Goal: Information Seeking & Learning: Learn about a topic

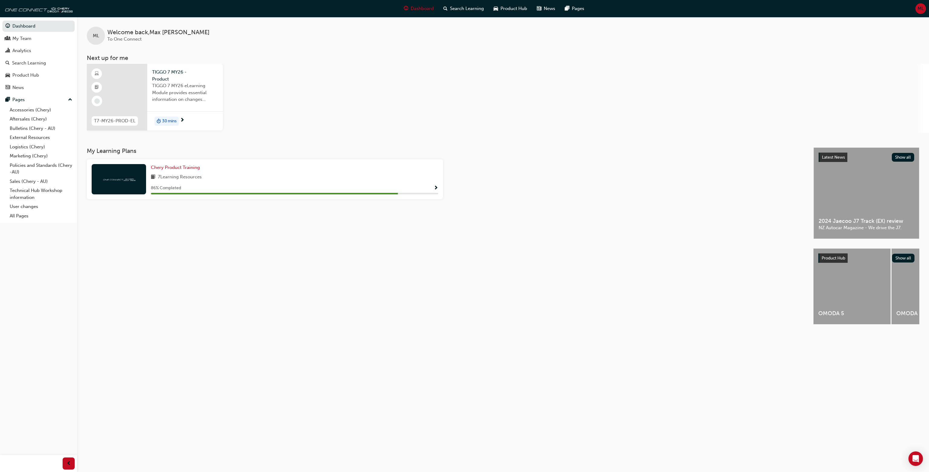
click at [359, 138] on div "ML Welcome back , [PERSON_NAME] To One Connect Next up for me T7-MY26-PROD-EL T…" at bounding box center [503, 82] width 852 height 130
drag, startPoint x: 457, startPoint y: 229, endPoint x: 317, endPoint y: 106, distance: 186.0
click at [336, 140] on div "ML Welcome back , [PERSON_NAME] To One Connect Next up for me T7-MY26-PROD-EL T…" at bounding box center [503, 176] width 852 height 318
click at [317, 103] on div "T7-MY26-PROD-EL TIGGO 7 MY26 - Product TIGGO 7 MY26 eLearning Module provides e…" at bounding box center [508, 98] width 843 height 69
click at [435, 188] on span "Show Progress" at bounding box center [436, 187] width 5 height 5
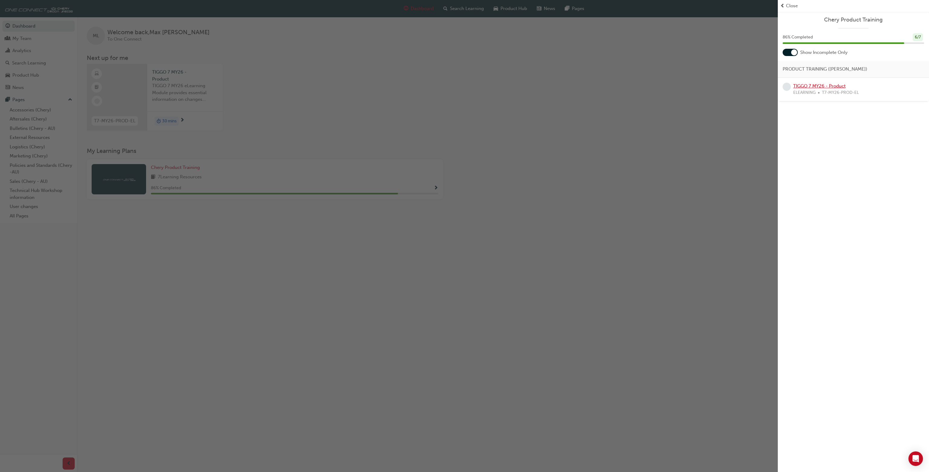
click at [834, 85] on link "TIGGO 7 MY26 - Product" at bounding box center [820, 85] width 52 height 5
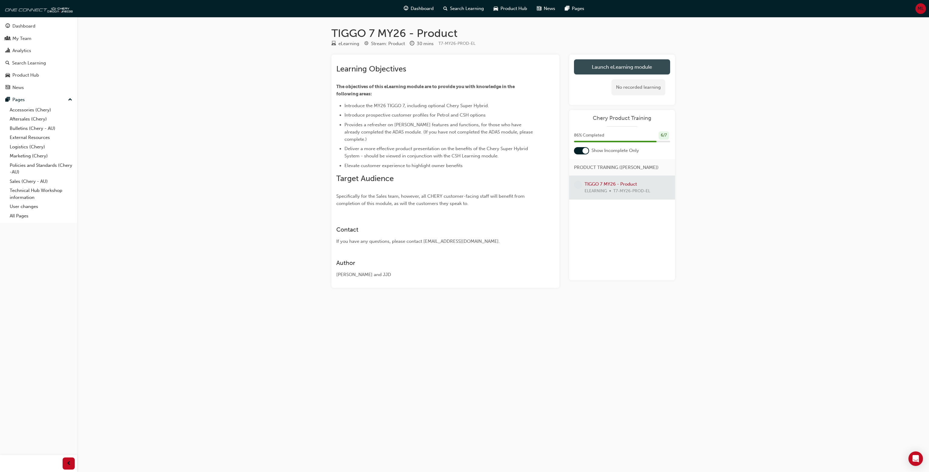
click at [636, 68] on link "Launch eLearning module" at bounding box center [622, 66] width 96 height 15
